Goal: Navigation & Orientation: Find specific page/section

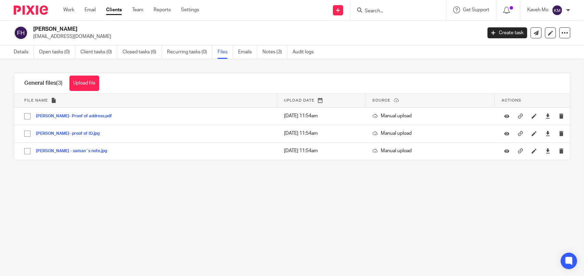
click at [408, 13] on input "Search" at bounding box center [395, 11] width 62 height 6
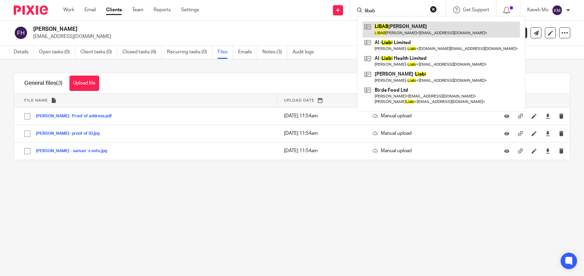
type input "libab"
click at [402, 30] on link at bounding box center [441, 30] width 157 height 16
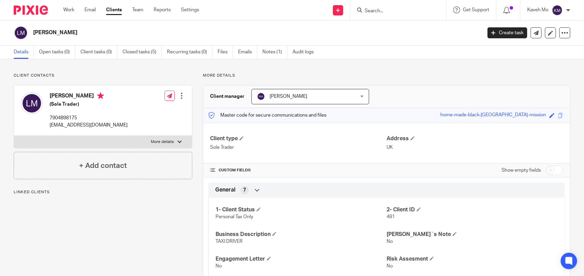
click at [157, 140] on p "More details" at bounding box center [162, 141] width 23 height 5
click at [14, 136] on input "More details" at bounding box center [14, 135] width 0 height 0
checkbox input "true"
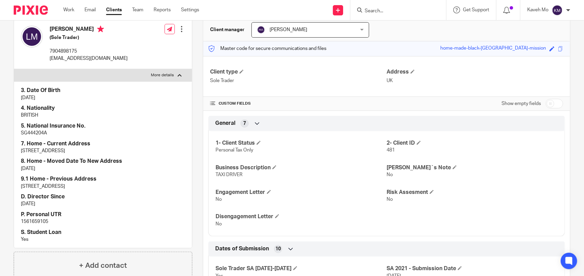
scroll to position [68, 0]
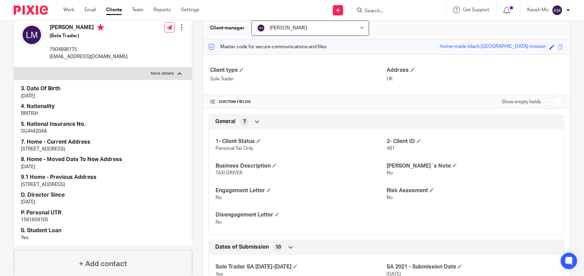
click at [38, 217] on p "1561659105" at bounding box center [103, 220] width 164 height 7
click at [38, 219] on p "1561659105" at bounding box center [103, 220] width 164 height 7
copy p "1561659105"
click at [395, 11] on input "Search" at bounding box center [395, 11] width 62 height 6
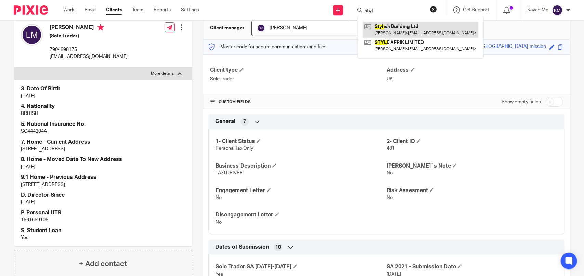
type input "styl"
click at [403, 28] on link at bounding box center [421, 30] width 116 height 16
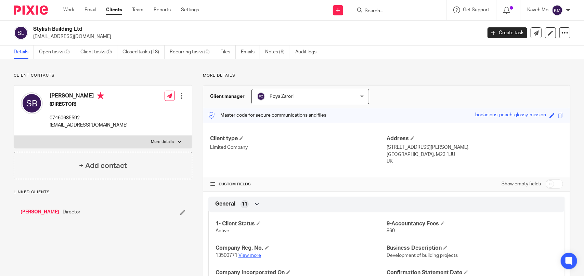
click at [245, 253] on link "View more" at bounding box center [249, 255] width 23 height 5
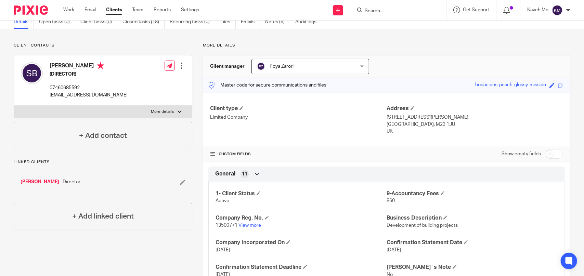
scroll to position [68, 0]
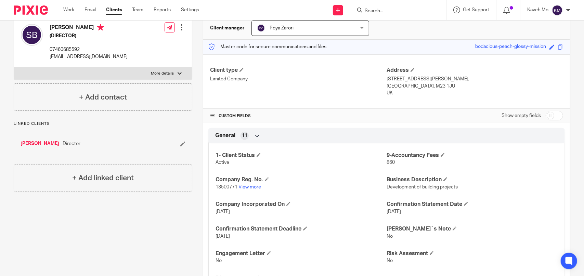
click at [391, 12] on input "Search" at bounding box center [395, 11] width 62 height 6
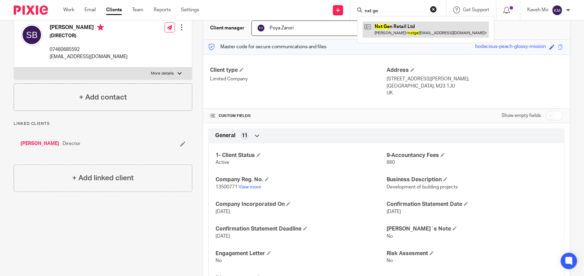
type input "nxt ge"
click at [393, 28] on link at bounding box center [426, 30] width 126 height 16
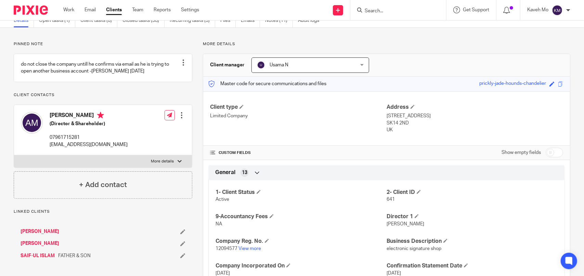
scroll to position [34, 0]
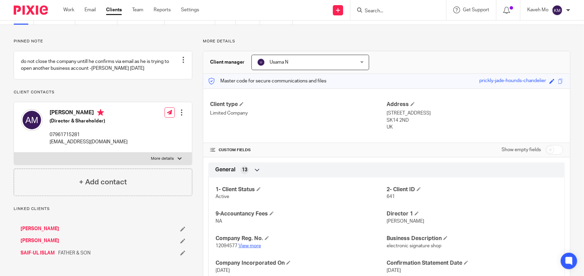
click at [248, 245] on link "View more" at bounding box center [249, 246] width 23 height 5
click at [268, 9] on div "Send new email Create task Add client Get Support Contact Support Help Document…" at bounding box center [396, 10] width 375 height 20
click at [366, 14] on div at bounding box center [398, 10] width 96 height 20
click at [382, 10] on input "Search" at bounding box center [395, 11] width 62 height 6
type input "س"
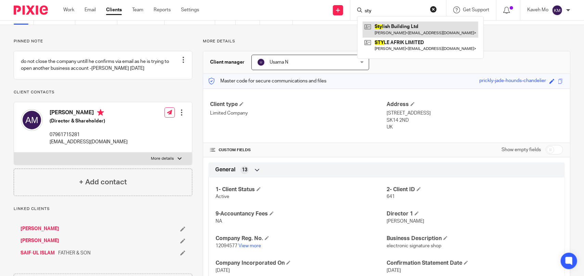
type input "sty"
click at [391, 31] on link at bounding box center [421, 30] width 116 height 16
